Goal: Check status: Check status

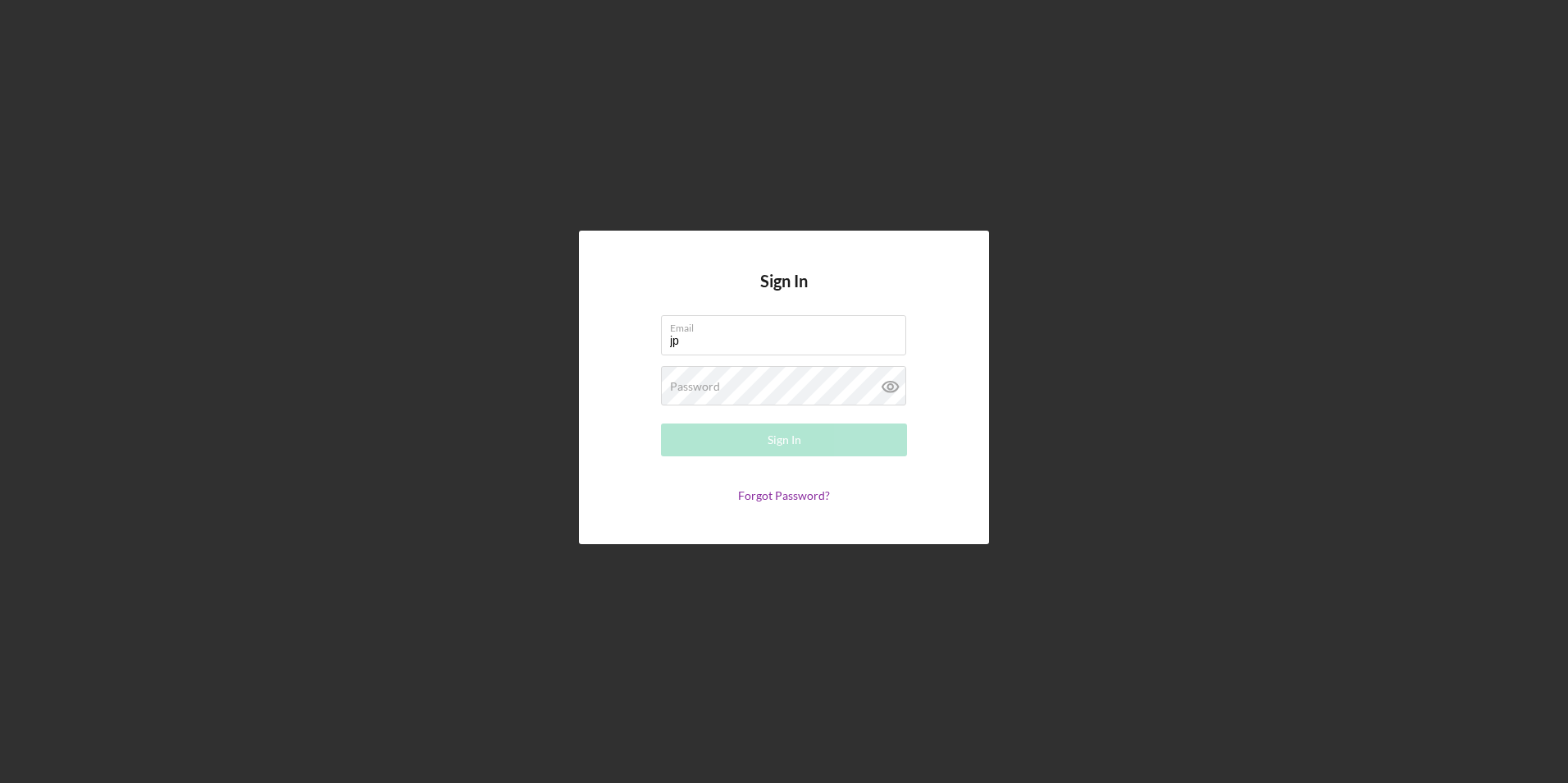
type input "[EMAIL_ADDRESS][DOMAIN_NAME]"
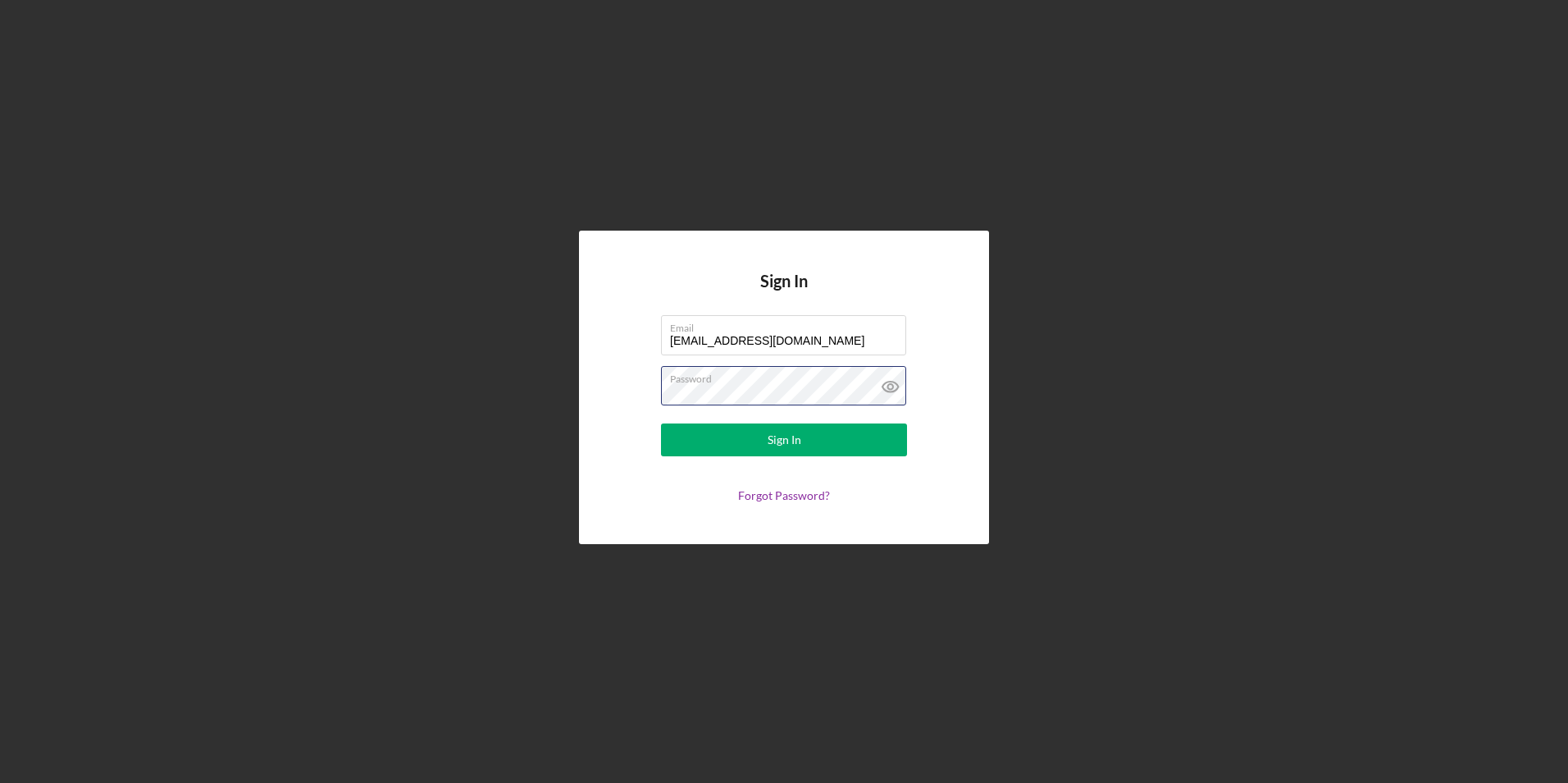
click at [661, 423] on button "Sign In" at bounding box center [784, 440] width 246 height 33
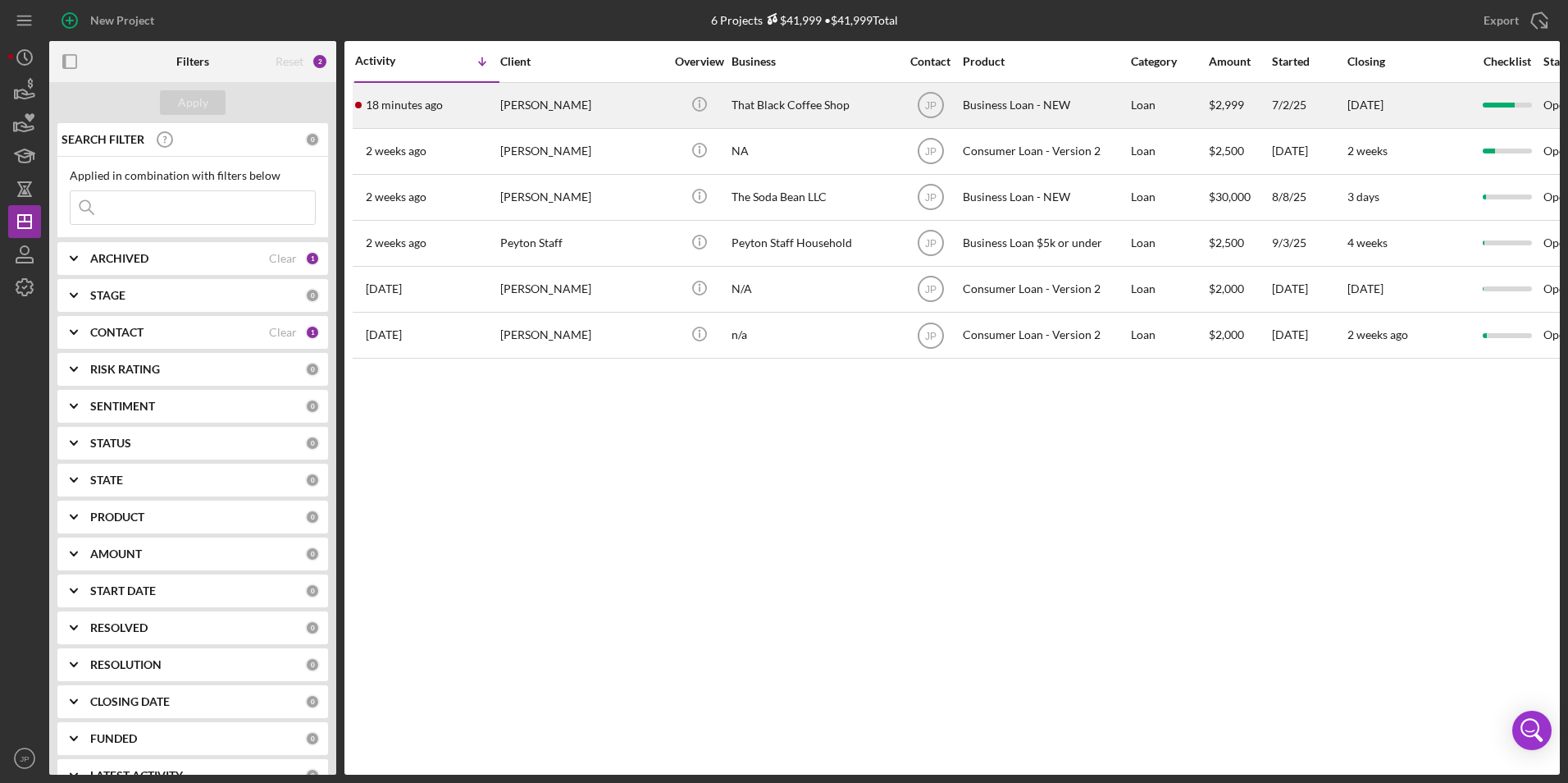
click at [521, 114] on div "[PERSON_NAME]" at bounding box center [582, 105] width 164 height 44
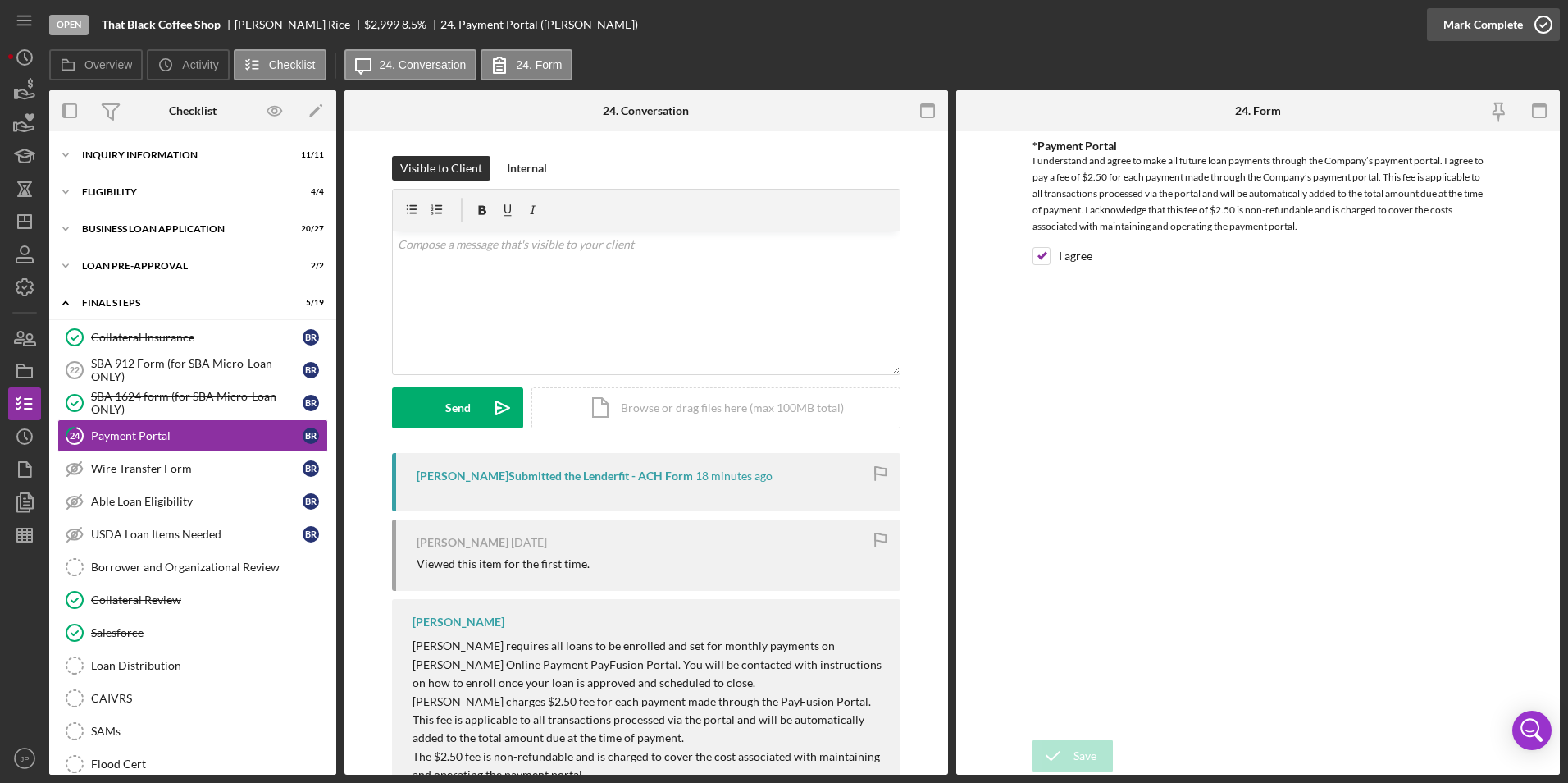
click at [1460, 26] on div "Mark Complete" at bounding box center [1484, 25] width 80 height 33
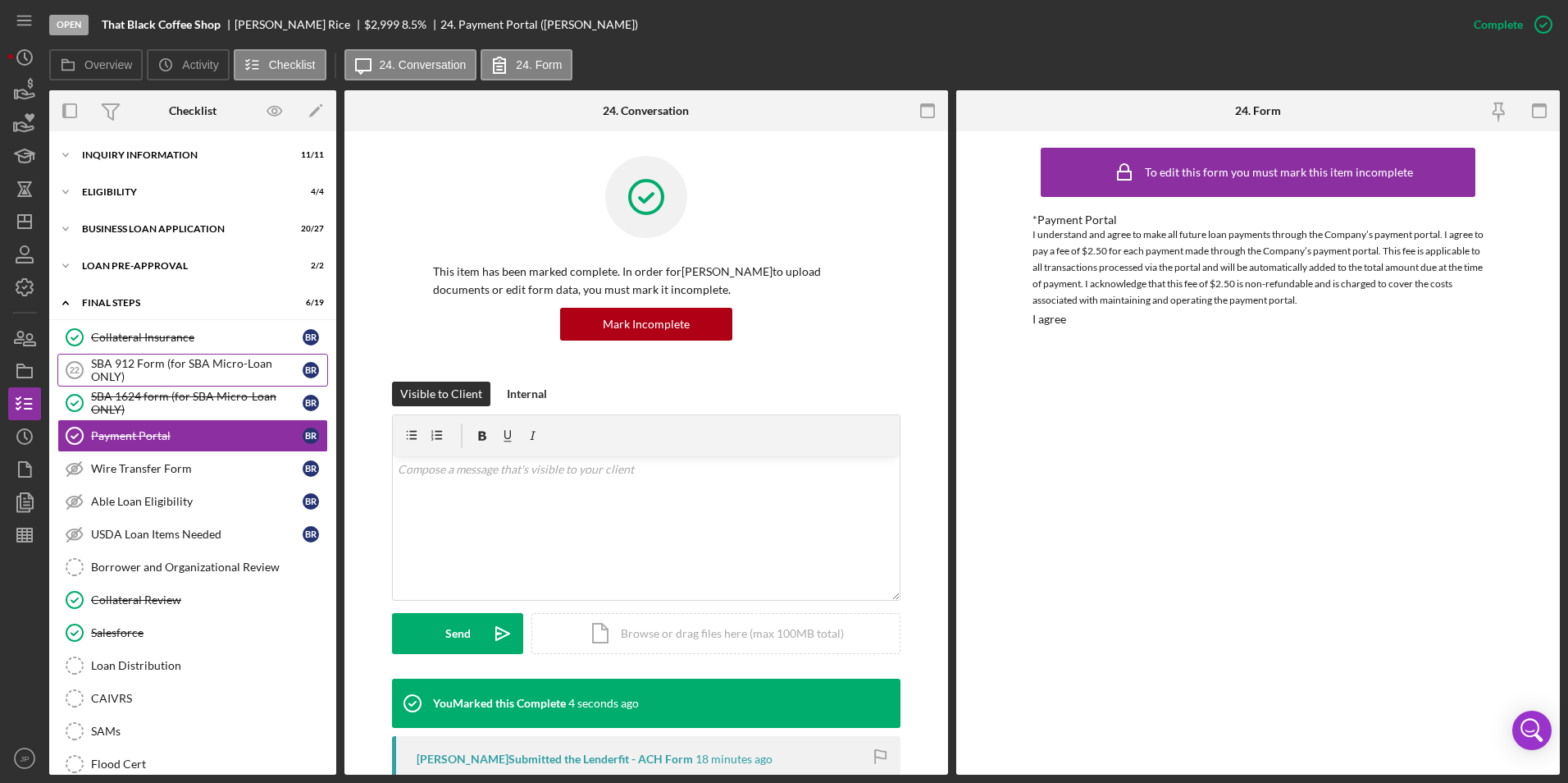
click at [189, 372] on div "SBA 912 Form (for SBA Micro-Loan ONLY)" at bounding box center [196, 370] width 212 height 26
